Goal: Task Accomplishment & Management: Complete application form

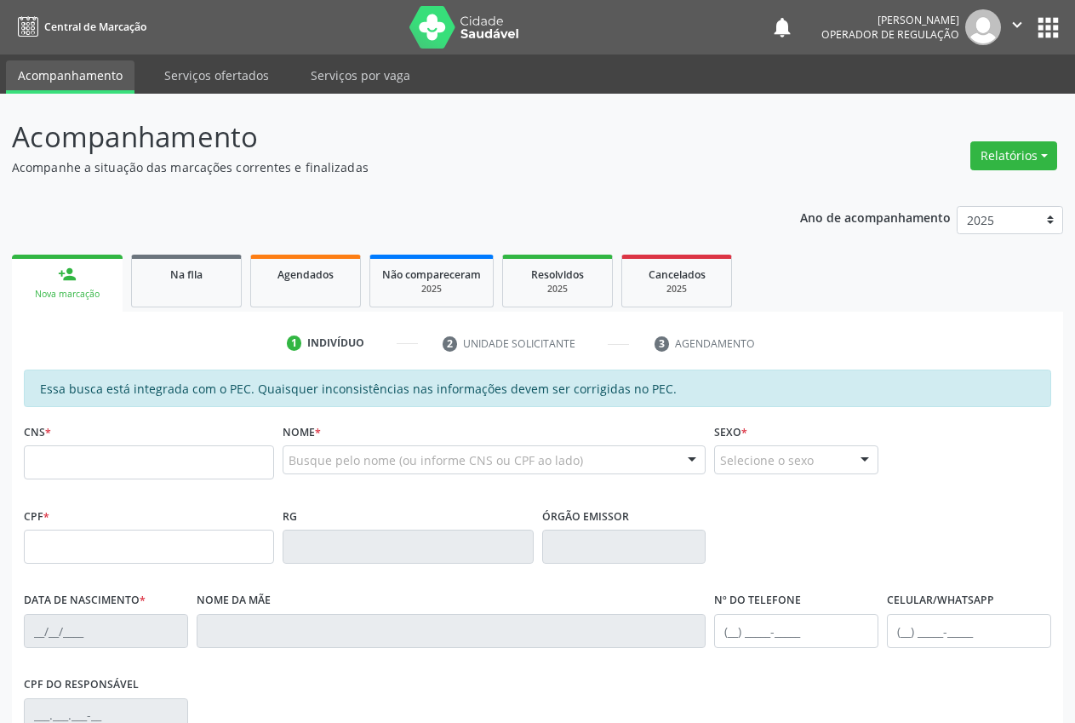
click at [94, 465] on input "text" at bounding box center [149, 462] width 250 height 34
type input "simony"
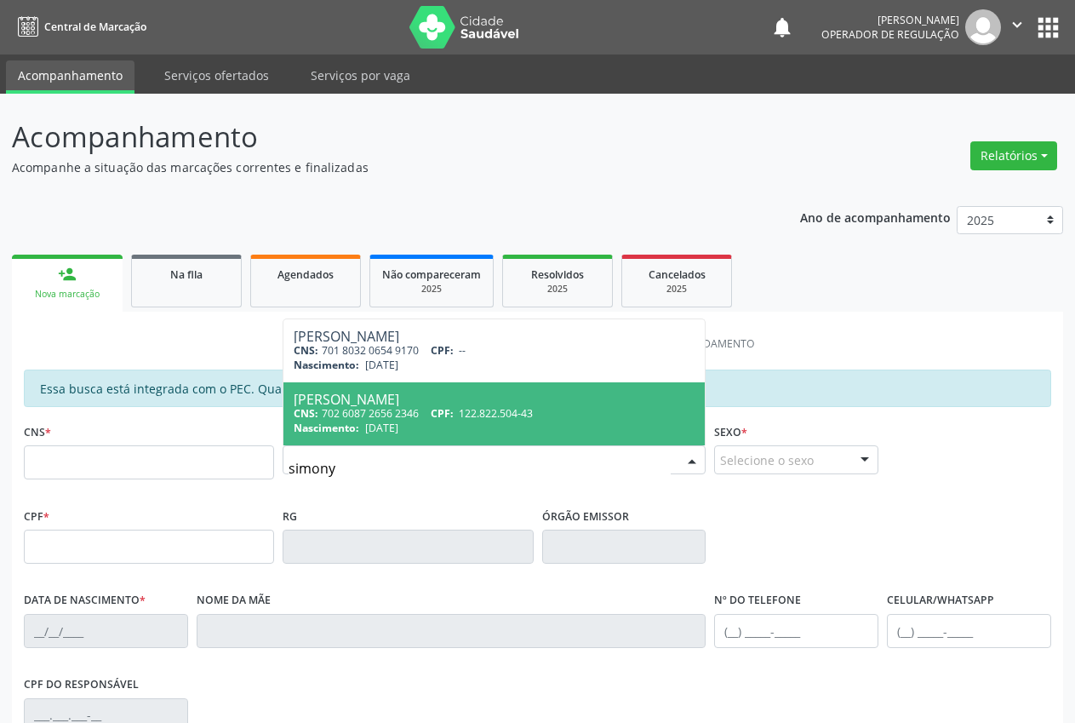
click at [357, 432] on span "Nascimento:" at bounding box center [327, 427] width 66 height 14
type input "702 6087 2656 2346"
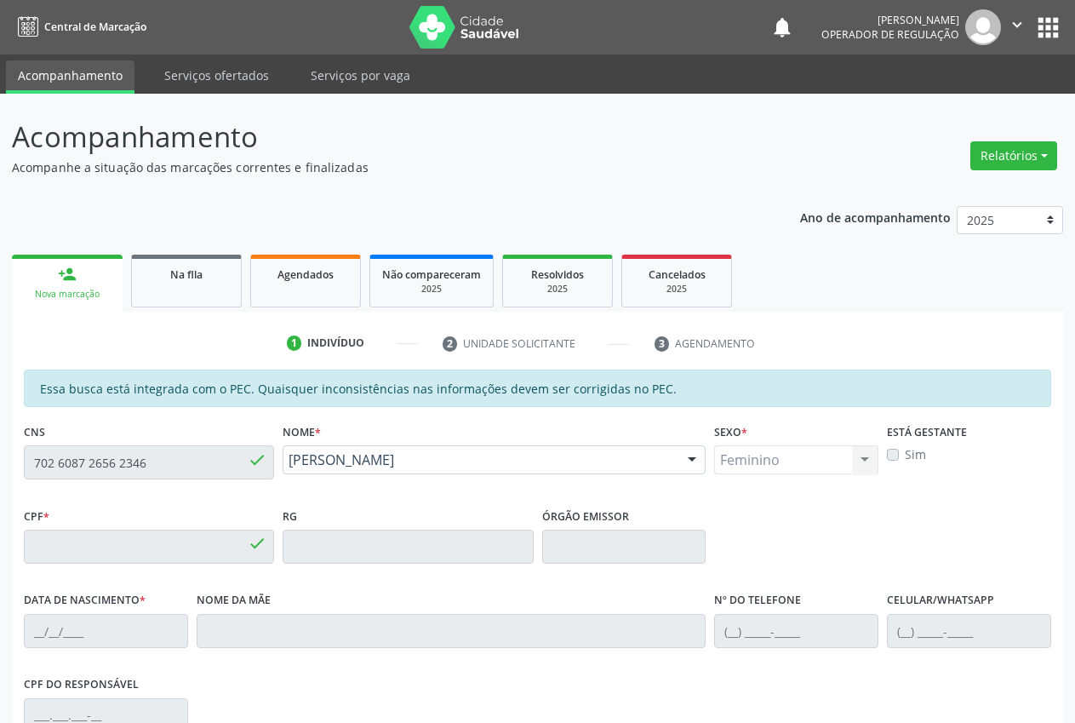
type input "122.822.504-43"
type input "04/11/1999"
type input "Maria Aprecida de Brito Silva"
type input "(87) 98135-2290"
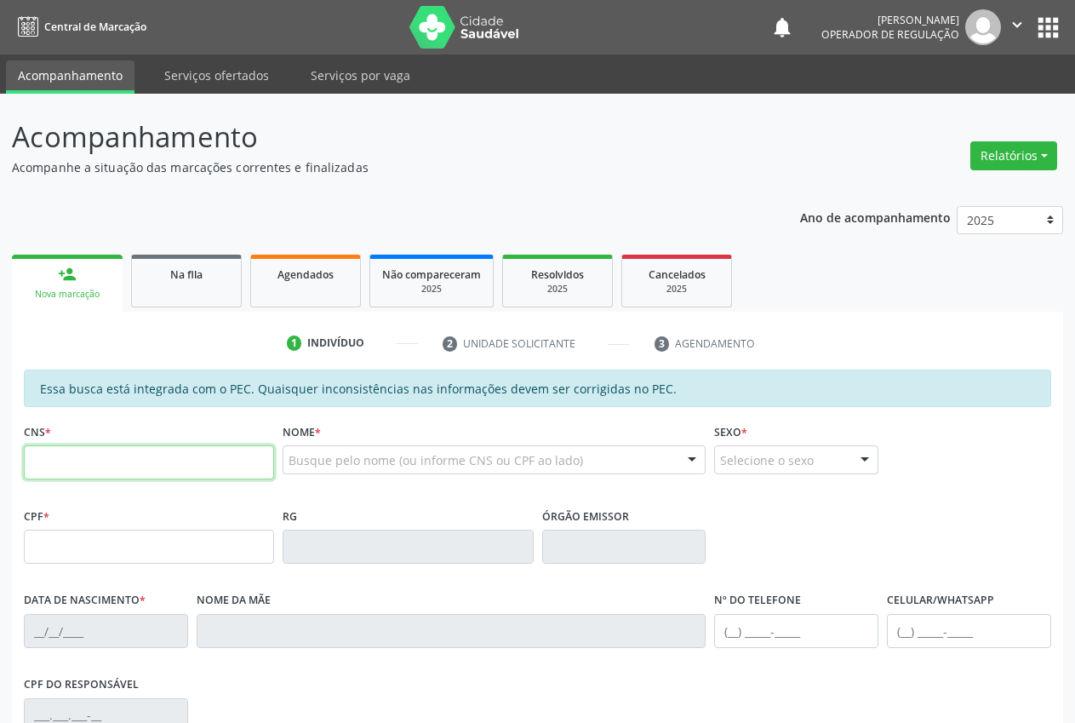
scroll to position [249, 0]
